Goal: Information Seeking & Learning: Learn about a topic

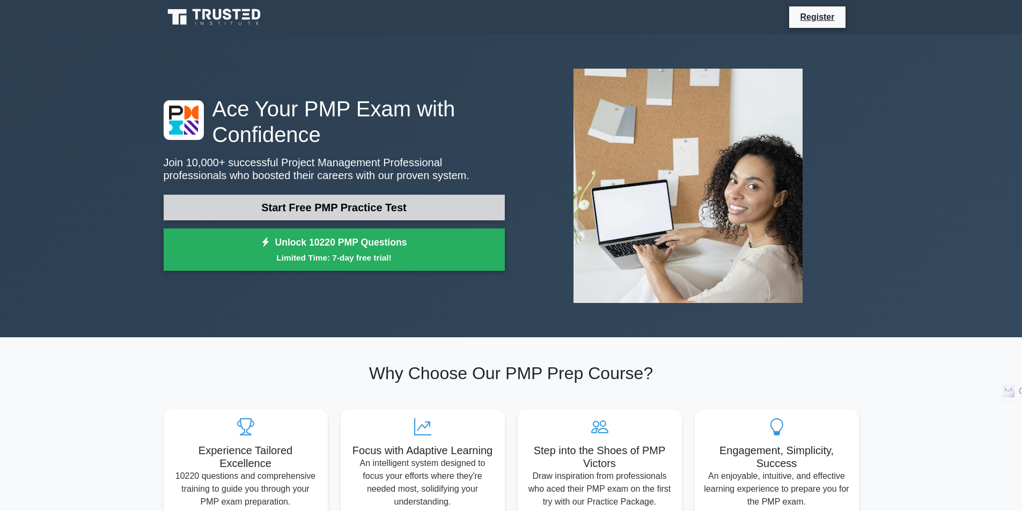
click at [296, 199] on link "Start Free PMP Practice Test" at bounding box center [334, 208] width 341 height 26
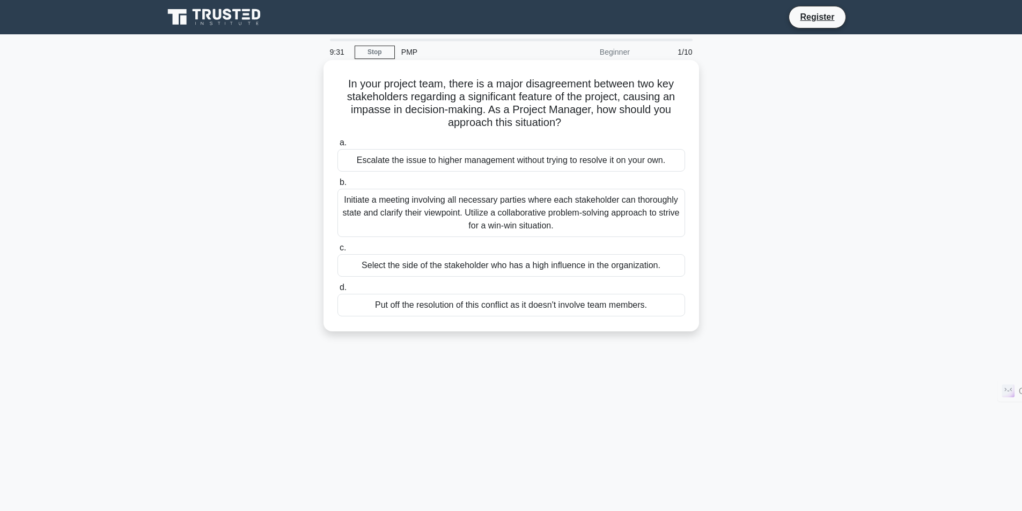
click at [523, 205] on div "Initiate a meeting involving all necessary parties where each stakeholder can t…" at bounding box center [511, 213] width 348 height 48
click at [337, 186] on input "b. Initiate a meeting involving all necessary parties where each stakeholder ca…" at bounding box center [337, 182] width 0 height 7
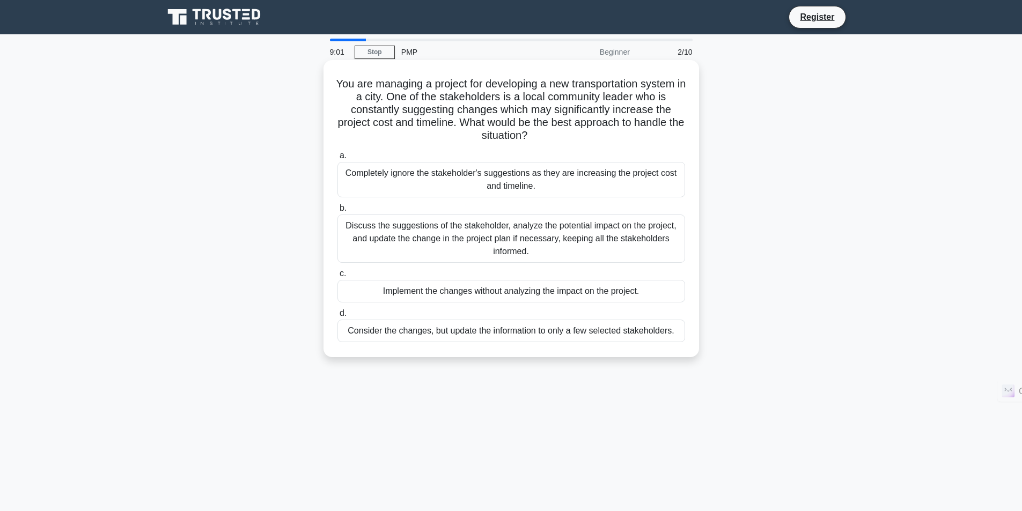
click at [491, 255] on div "Discuss the suggestions of the stakeholder, analyze the potential impact on the…" at bounding box center [511, 239] width 348 height 48
click at [337, 212] on input "b. Discuss the suggestions of the stakeholder, analyze the potential impact on …" at bounding box center [337, 208] width 0 height 7
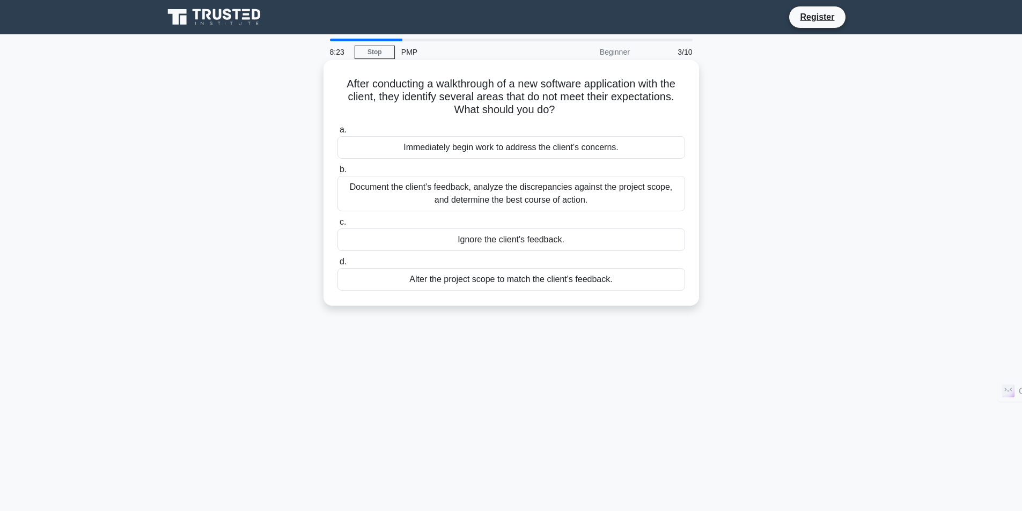
click at [474, 204] on div "Document the client's feedback, analyze the discrepancies against the project s…" at bounding box center [511, 193] width 348 height 35
click at [337, 173] on input "b. Document the client's feedback, analyze the discrepancies against the projec…" at bounding box center [337, 169] width 0 height 7
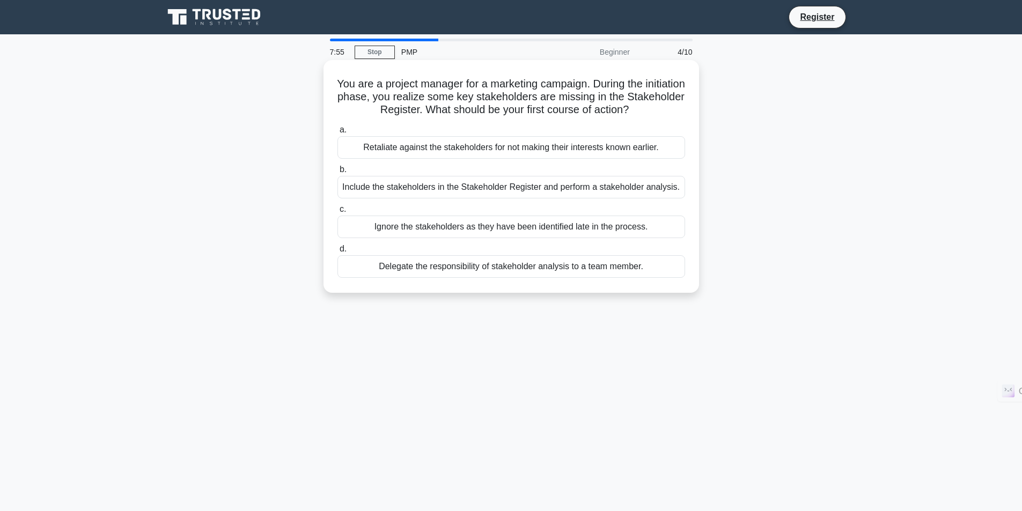
click at [545, 194] on div "Include the stakeholders in the Stakeholder Register and perform a stakeholder …" at bounding box center [511, 187] width 348 height 23
click at [337, 173] on input "b. Include the stakeholders in the Stakeholder Register and perform a stakehold…" at bounding box center [337, 169] width 0 height 7
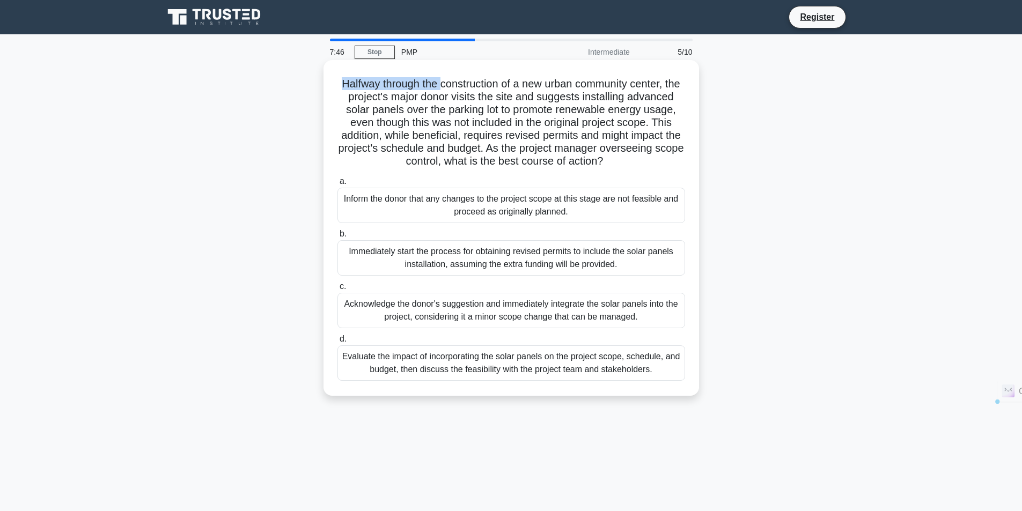
drag, startPoint x: 344, startPoint y: 85, endPoint x: 449, endPoint y: 79, distance: 105.2
click at [449, 79] on h5 "Halfway through the construction of a new urban community center, the project's…" at bounding box center [511, 122] width 350 height 91
click at [457, 87] on h5 "Halfway through the construction of a new urban community center, the project's…" at bounding box center [511, 122] width 350 height 91
click at [543, 380] on div "Evaluate the impact of incorporating the solar panels on the project scope, sch…" at bounding box center [511, 362] width 348 height 35
click at [337, 343] on input "d. Evaluate the impact of incorporating the solar panels on the project scope, …" at bounding box center [337, 339] width 0 height 7
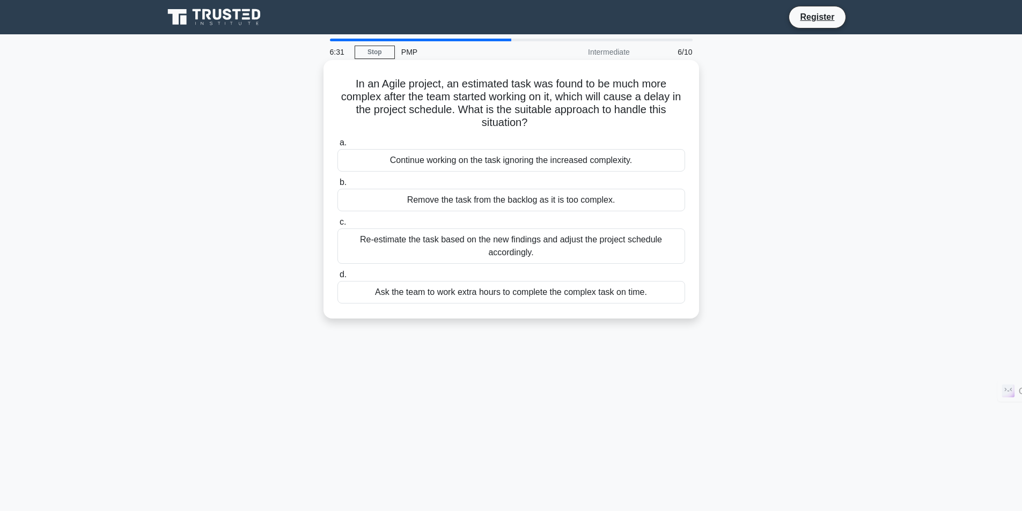
click at [536, 254] on div "Re-estimate the task based on the new findings and adjust the project schedule …" at bounding box center [511, 245] width 348 height 35
click at [337, 226] on input "c. Re-estimate the task based on the new findings and adjust the project schedu…" at bounding box center [337, 222] width 0 height 7
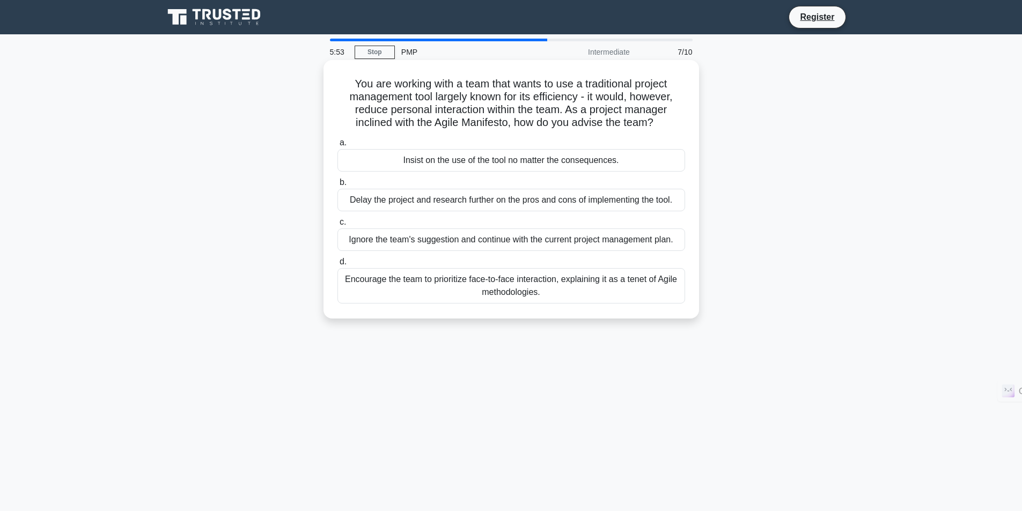
click at [524, 286] on div "Encourage the team to prioritize face-to-face interaction, explaining it as a t…" at bounding box center [511, 285] width 348 height 35
click at [337, 265] on input "d. Encourage the team to prioritize face-to-face interaction, explaining it as …" at bounding box center [337, 261] width 0 height 7
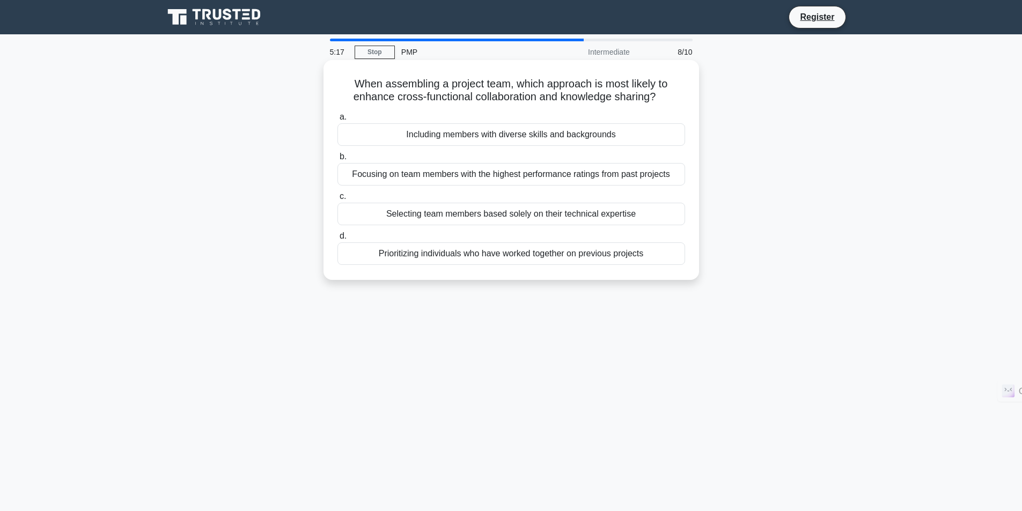
click at [507, 134] on div "Including members with diverse skills and backgrounds" at bounding box center [511, 134] width 348 height 23
click at [337, 121] on input "a. Including members with diverse skills and backgrounds" at bounding box center [337, 117] width 0 height 7
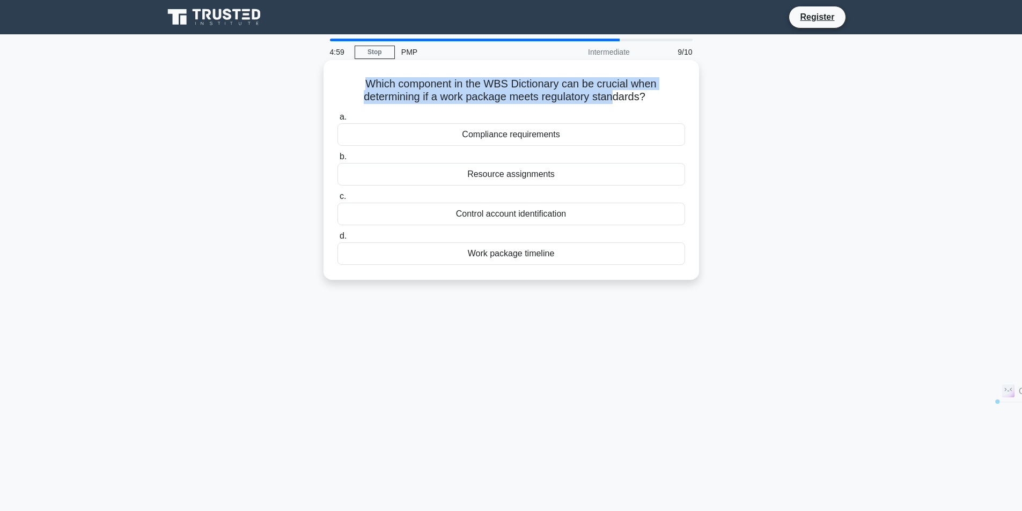
drag, startPoint x: 363, startPoint y: 83, endPoint x: 616, endPoint y: 101, distance: 253.7
click at [616, 101] on h5 "Which component in the WBS Dictionary can be crucial when determining if a work…" at bounding box center [511, 90] width 350 height 27
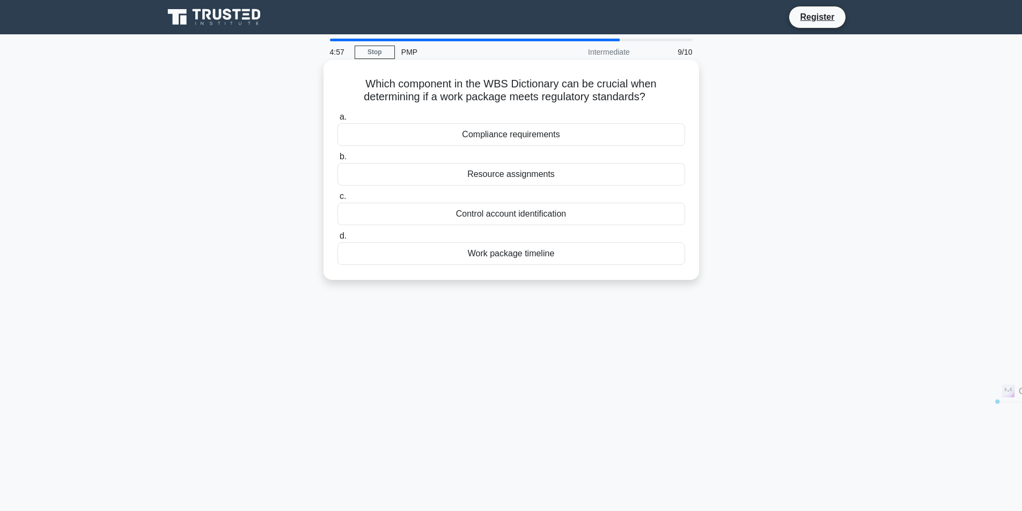
click at [585, 113] on label "a. Compliance requirements" at bounding box center [511, 127] width 348 height 35
click at [337, 114] on input "a. Compliance requirements" at bounding box center [337, 117] width 0 height 7
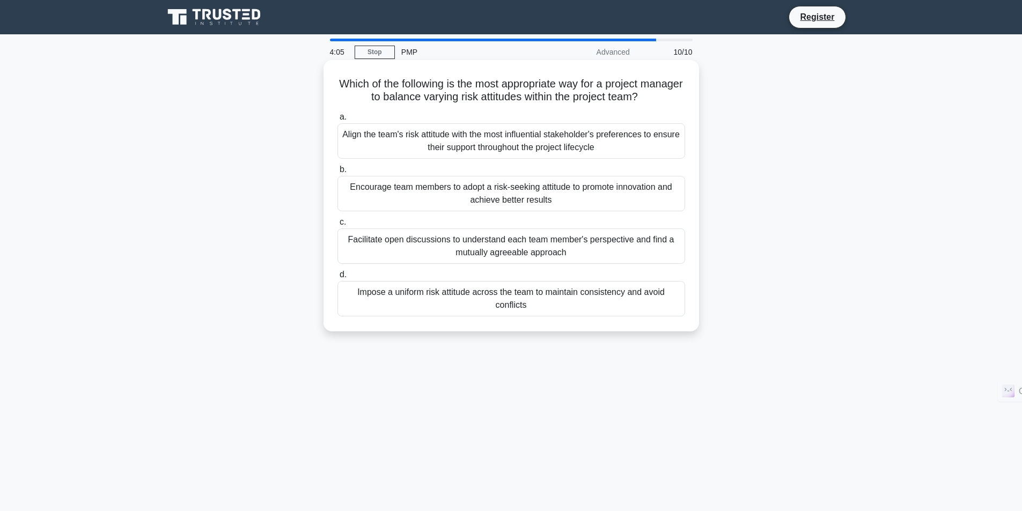
click at [521, 199] on div "Encourage team members to adopt a risk-seeking attitude to promote innovation a…" at bounding box center [511, 193] width 348 height 35
click at [337, 173] on input "b. Encourage team members to adopt a risk-seeking attitude to promote innovatio…" at bounding box center [337, 169] width 0 height 7
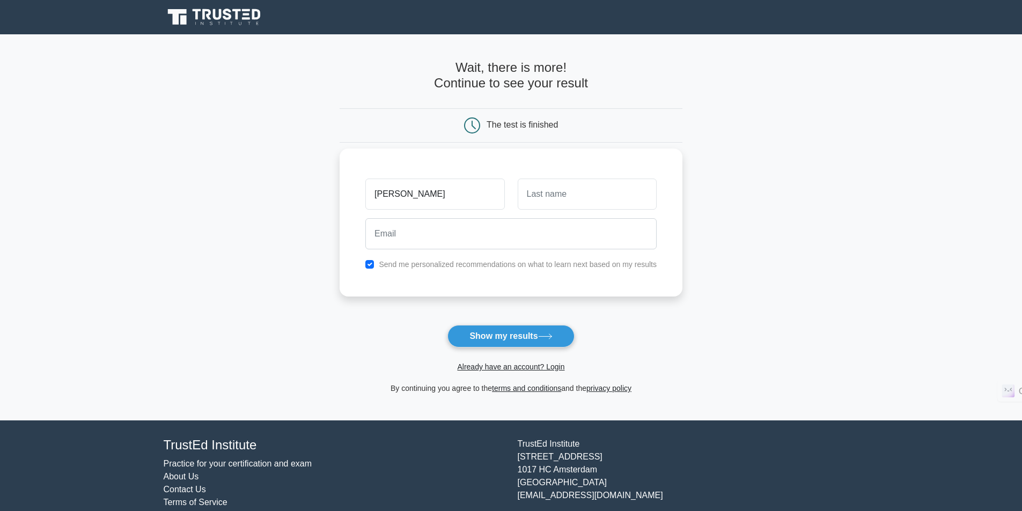
type input "sumanth"
click at [559, 194] on input "text" at bounding box center [586, 194] width 139 height 31
type input "enti"
click at [485, 240] on input "email" at bounding box center [510, 233] width 291 height 31
type input "sumanthenti@gmail.com"
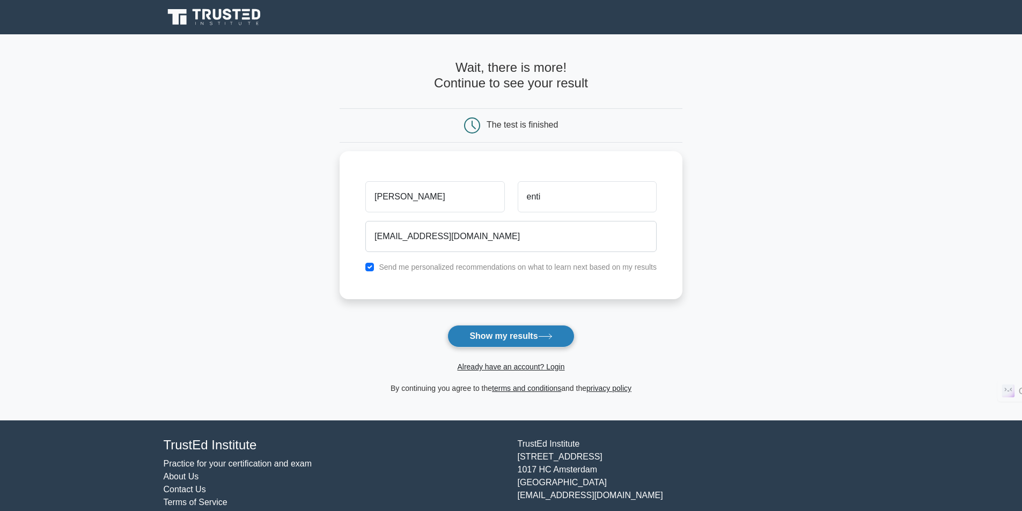
click at [496, 333] on button "Show my results" at bounding box center [510, 336] width 127 height 23
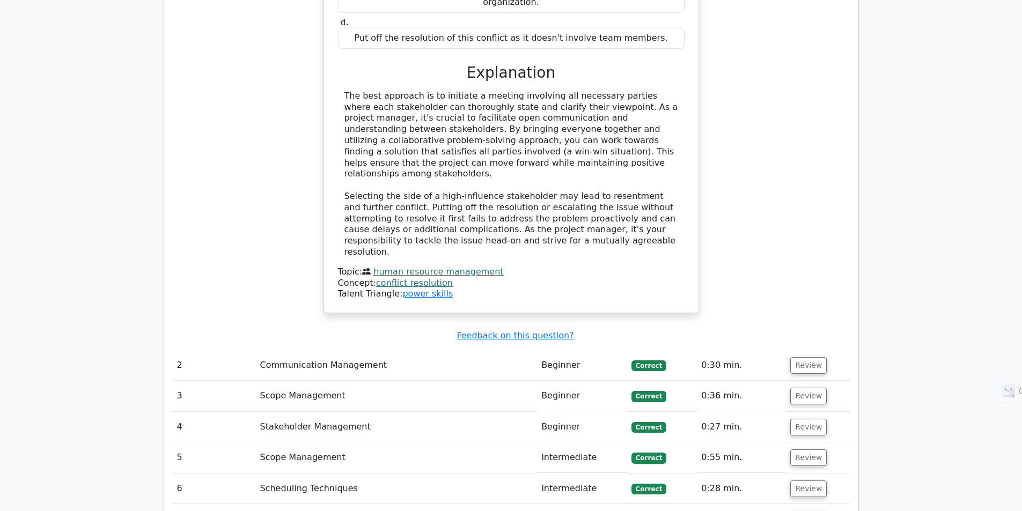
scroll to position [1448, 0]
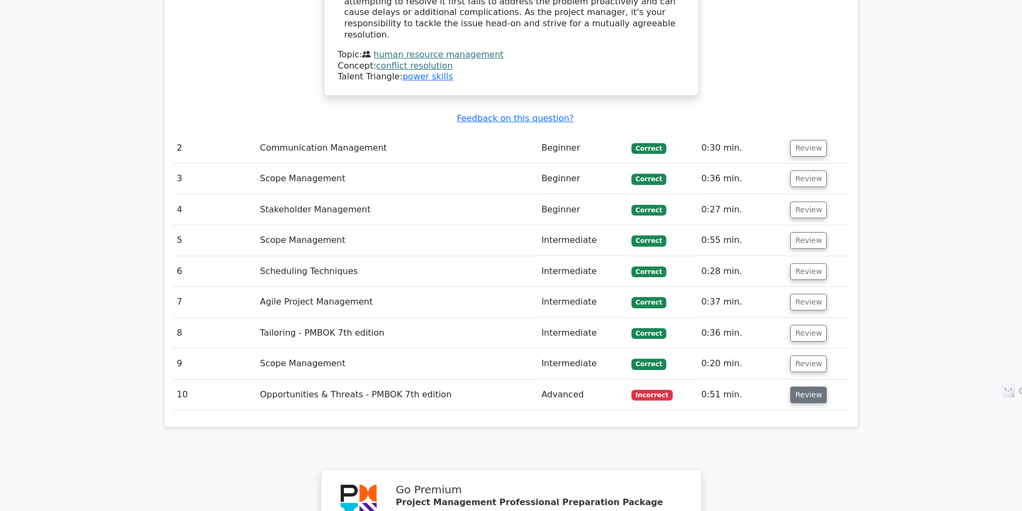
click at [800, 387] on button "Review" at bounding box center [808, 395] width 36 height 17
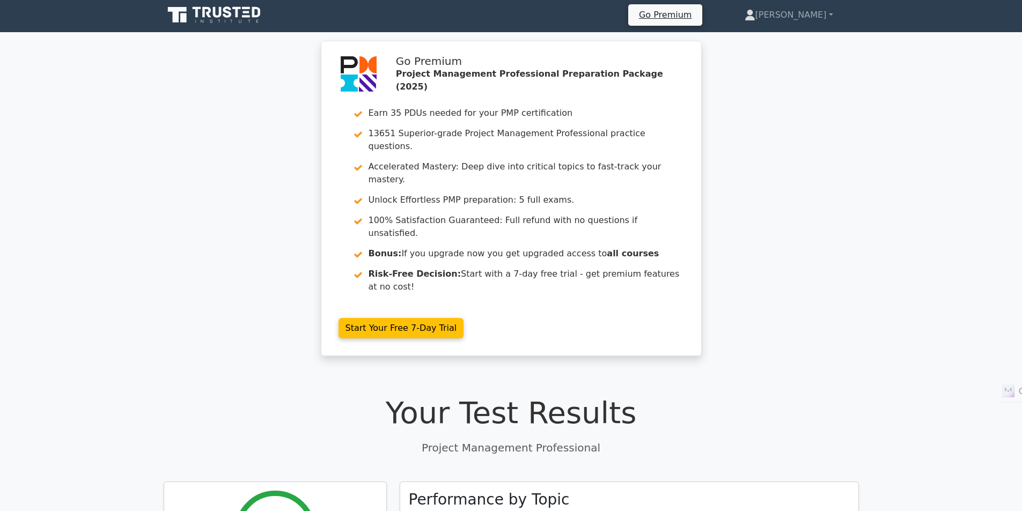
scroll to position [0, 0]
